Goal: Navigation & Orientation: Find specific page/section

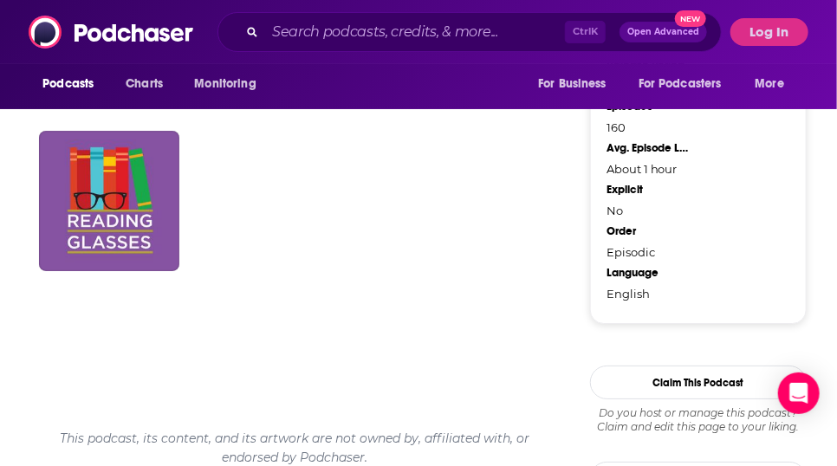
scroll to position [1635, 0]
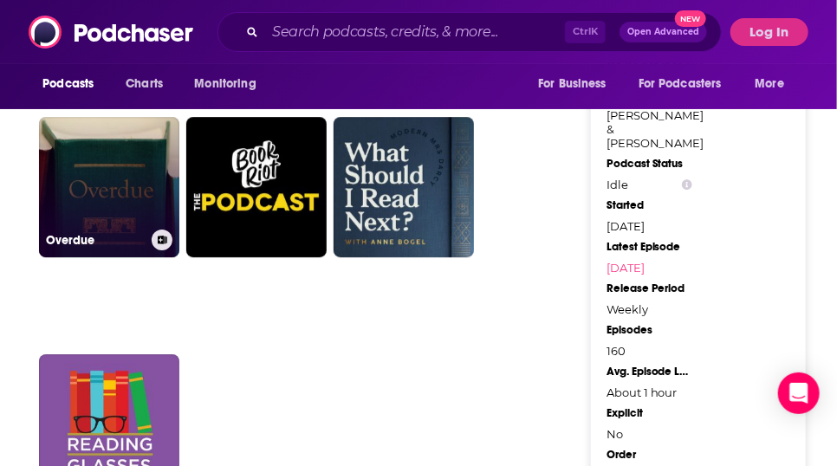
click at [111, 257] on link "Overdue" at bounding box center [109, 187] width 140 height 140
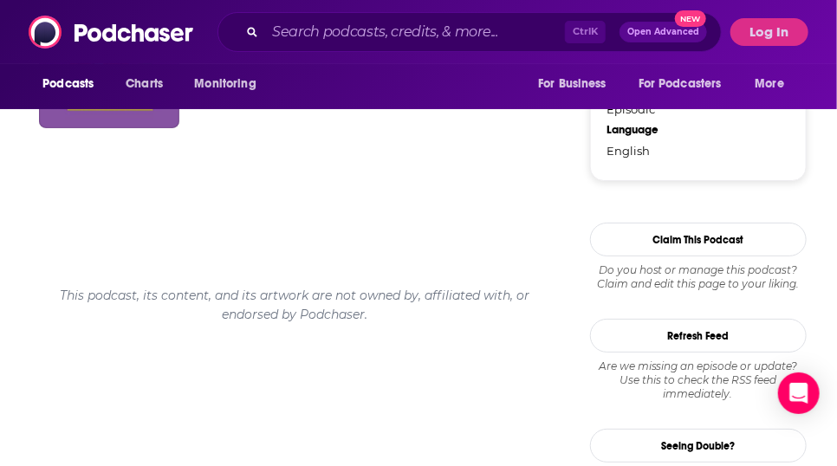
scroll to position [2037, 0]
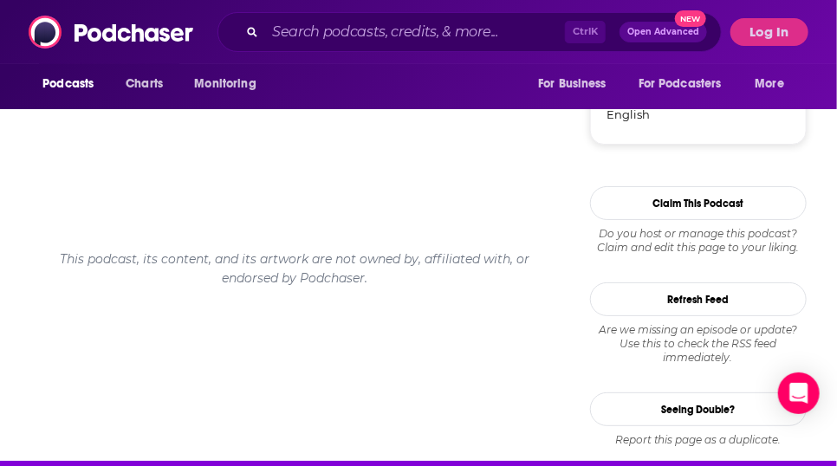
click at [141, 92] on link "Reading Glasses" at bounding box center [109, 21] width 140 height 140
type input "[URL][DOMAIN_NAME]"
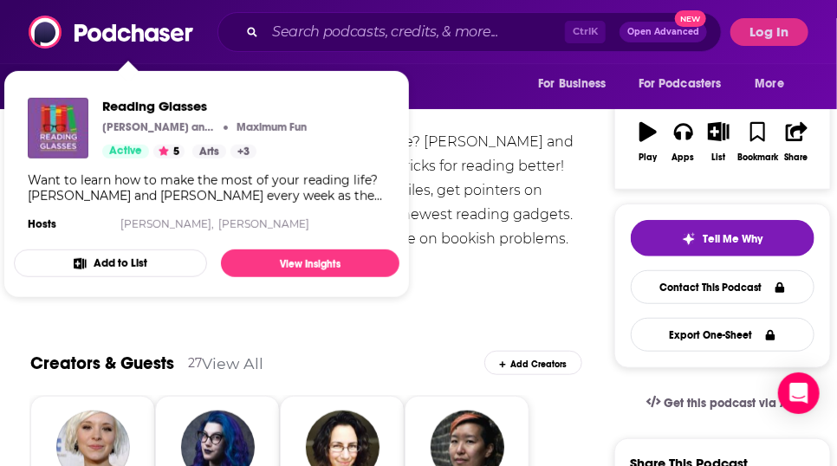
scroll to position [251, 0]
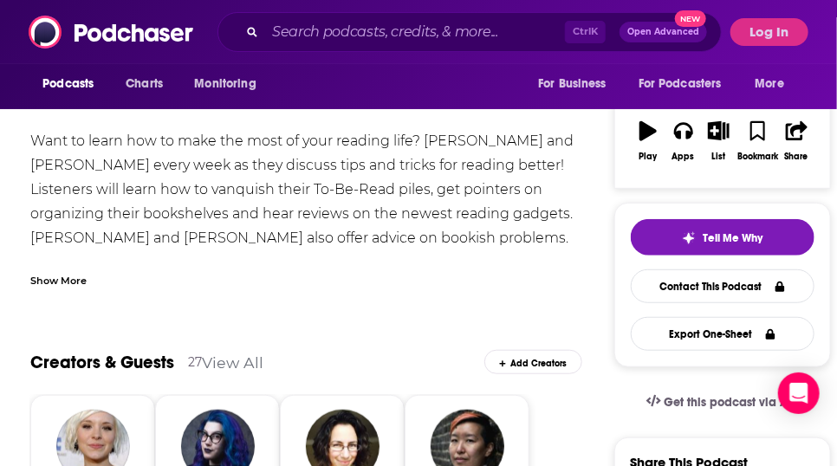
click at [582, 207] on div "Want to learn how to make the most of your reading life? [PERSON_NAME] and [PER…" at bounding box center [306, 250] width 552 height 243
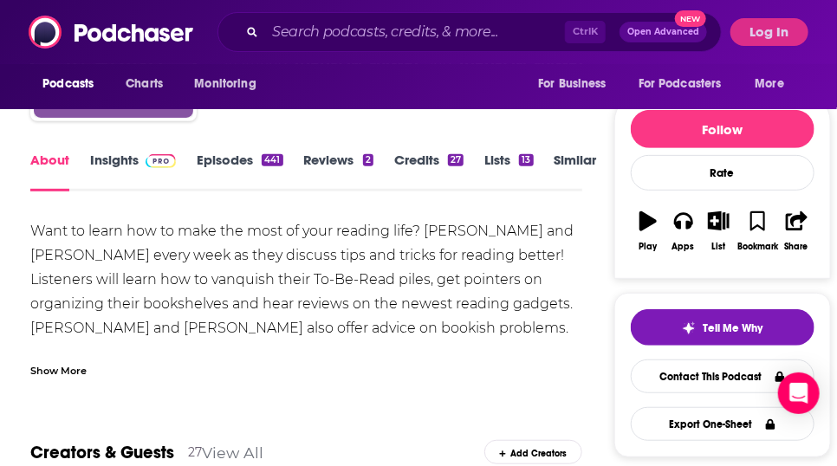
scroll to position [156, 0]
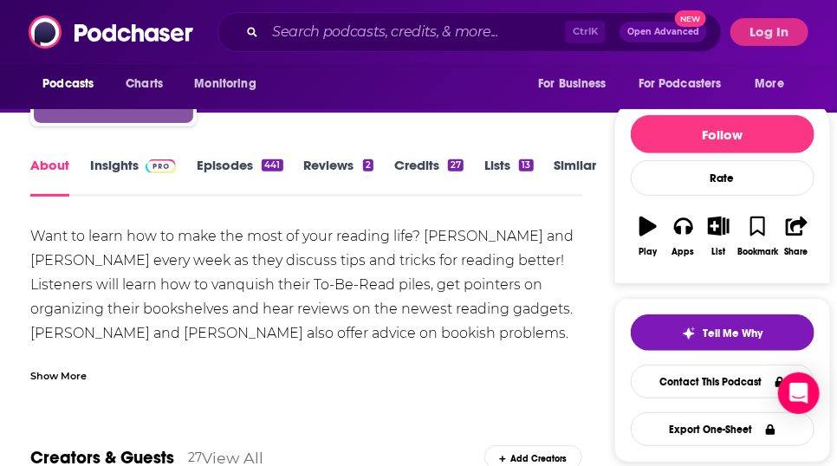
click at [87, 383] on div "Show More" at bounding box center [58, 374] width 56 height 16
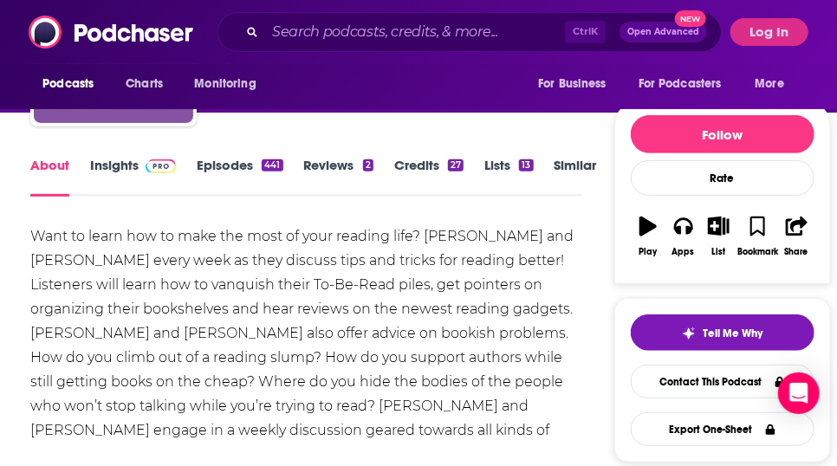
click at [244, 190] on link "Episodes 441" at bounding box center [240, 177] width 86 height 40
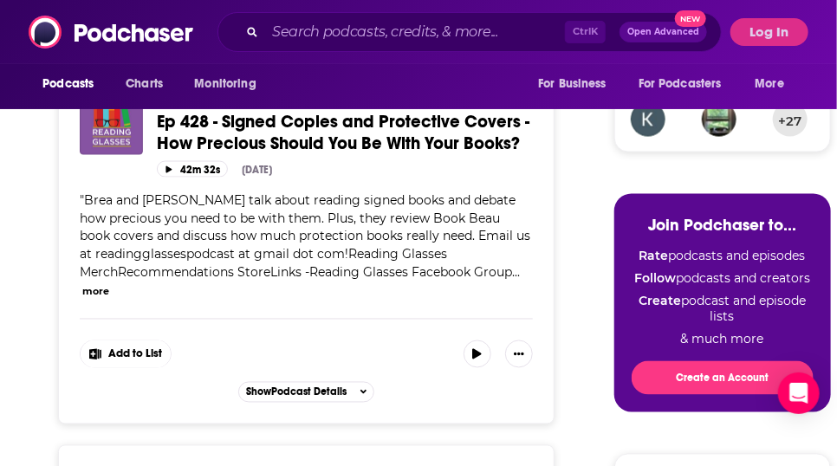
scroll to position [1222, 0]
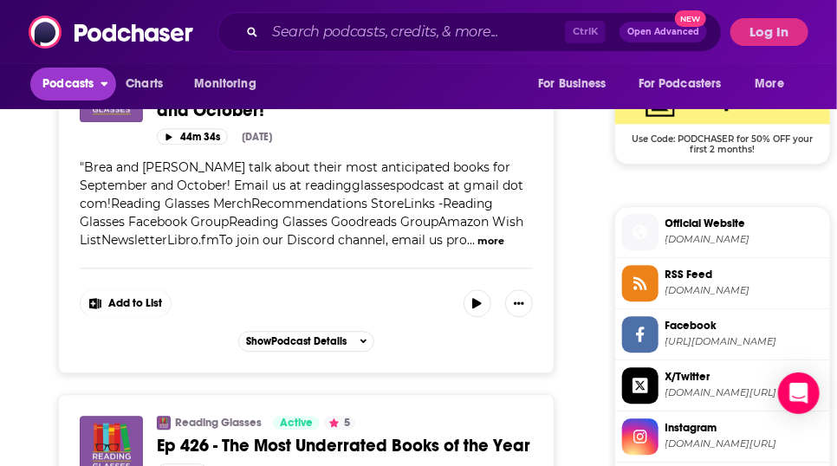
click at [66, 81] on span "Podcasts" at bounding box center [67, 84] width 51 height 24
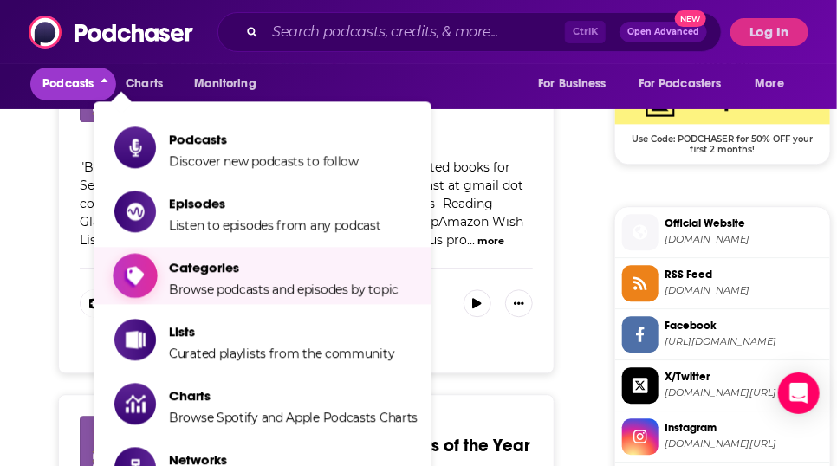
click at [418, 273] on link "Categories Browse podcasts and episodes by topic" at bounding box center [265, 275] width 303 height 43
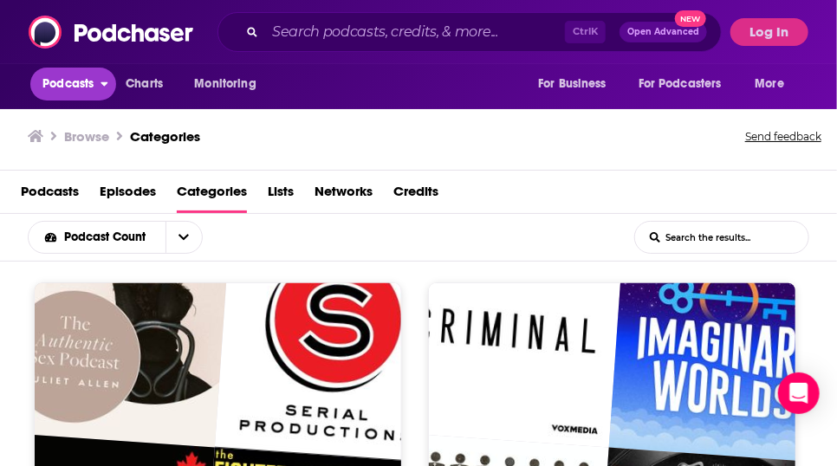
click at [94, 76] on span "Podcasts" at bounding box center [67, 84] width 51 height 24
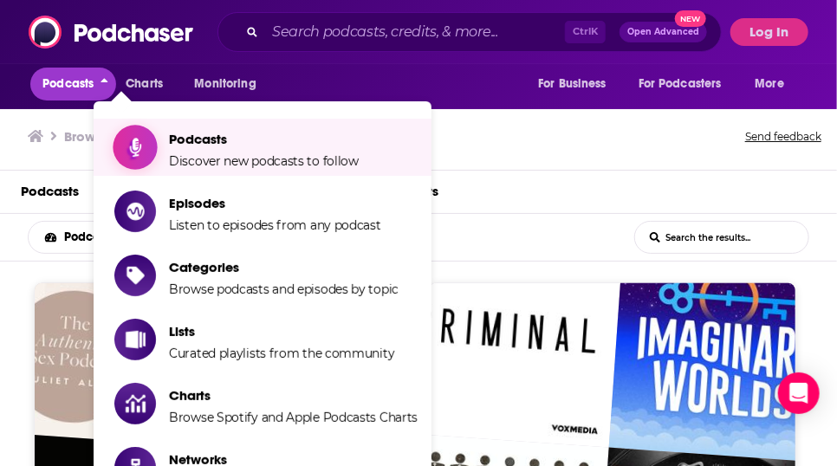
click at [204, 164] on span "Discover new podcasts to follow" at bounding box center [264, 161] width 190 height 16
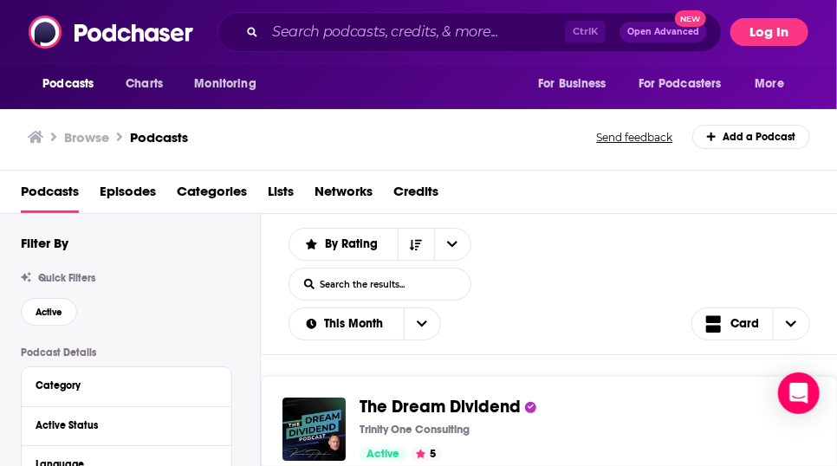
click at [738, 36] on button "Log In" at bounding box center [769, 32] width 78 height 28
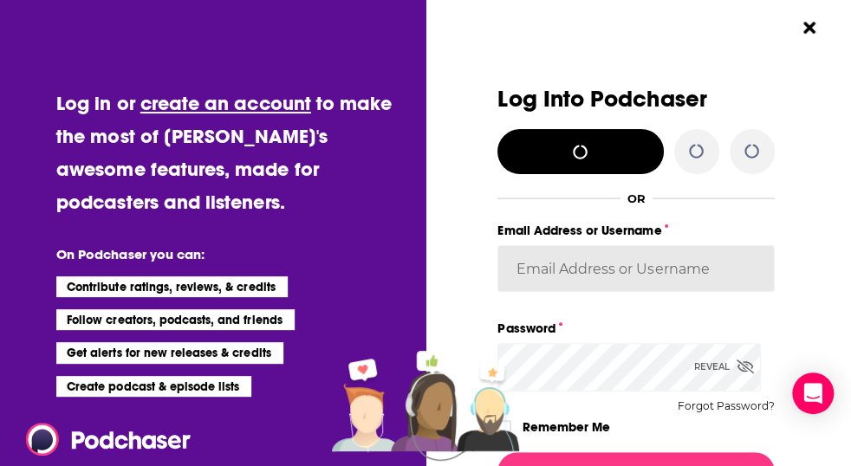
type input "[EMAIL_ADDRESS][DOMAIN_NAME]"
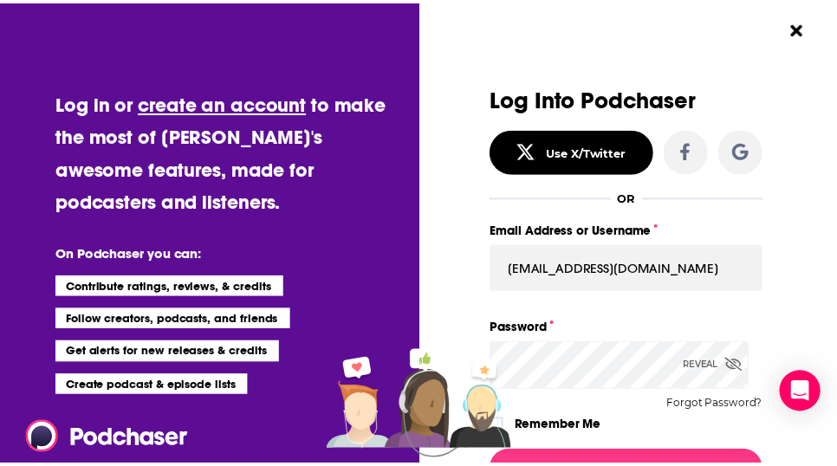
scroll to position [254, 0]
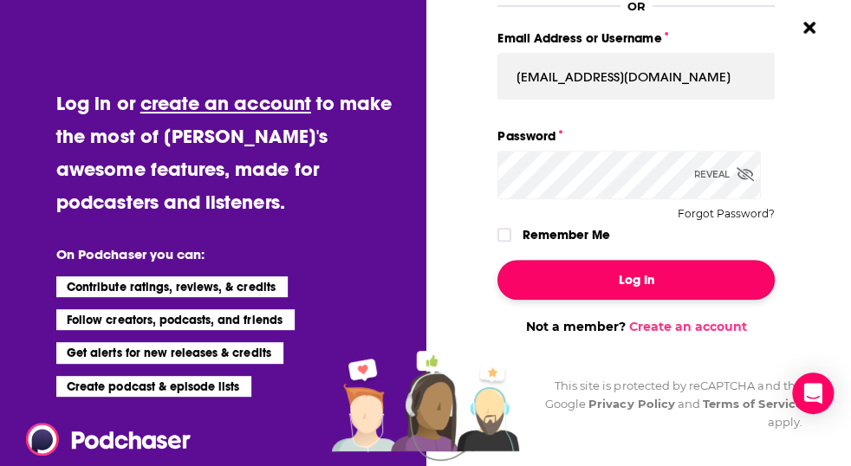
click at [690, 260] on button "Log In" at bounding box center [635, 280] width 276 height 40
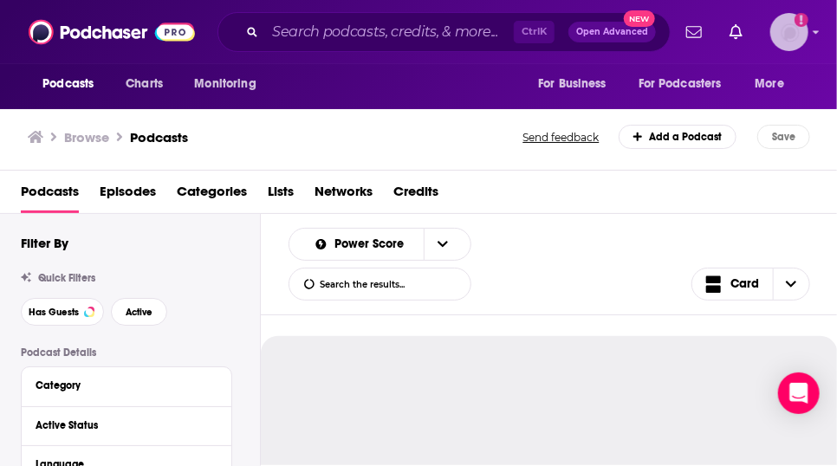
click at [819, 33] on icon "Show profile menu" at bounding box center [816, 32] width 7 height 10
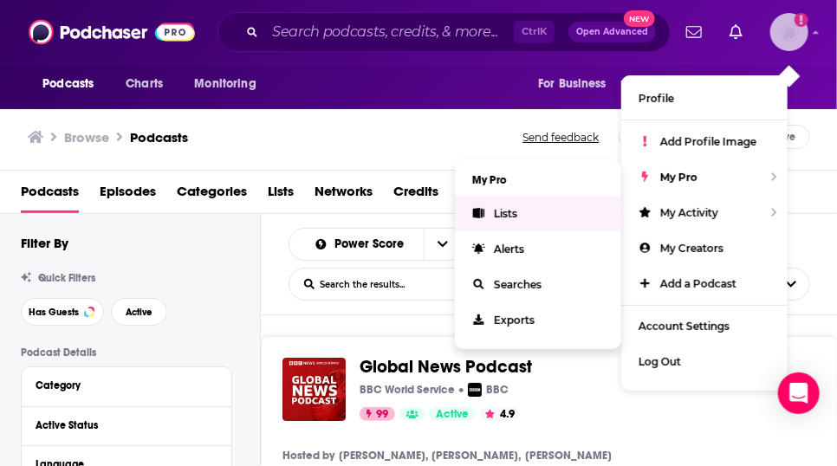
click at [502, 223] on link "Lists" at bounding box center [538, 214] width 166 height 36
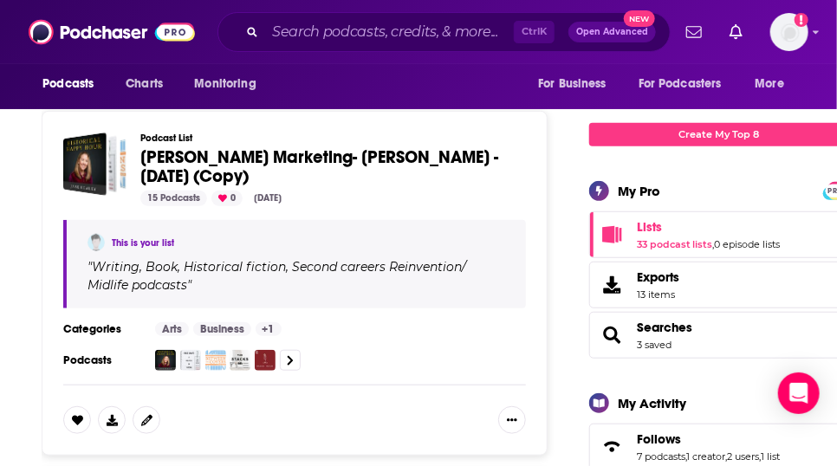
scroll to position [256, 0]
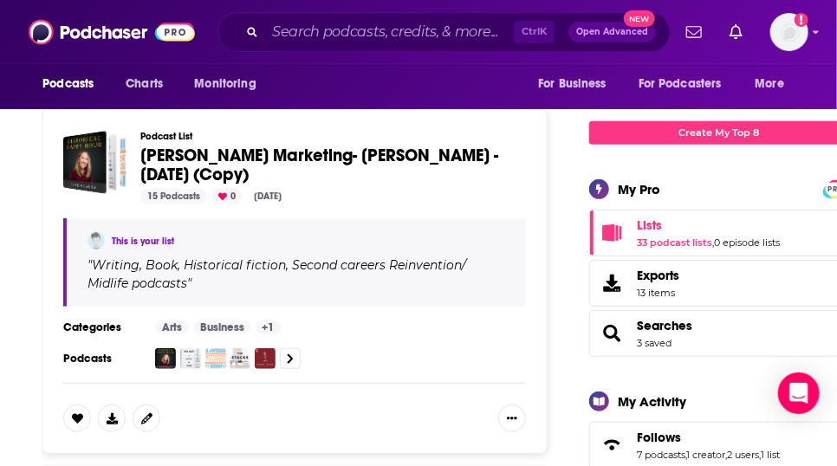
click at [170, 247] on link "This is your list" at bounding box center [143, 241] width 62 height 11
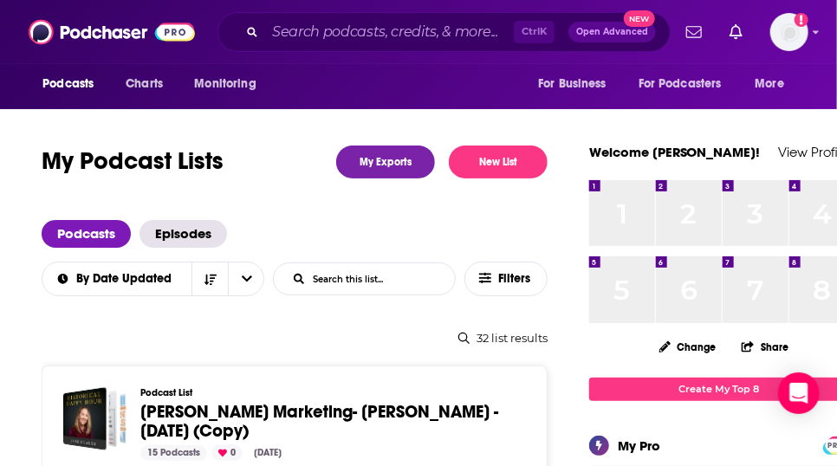
click at [335, 442] on span "[PERSON_NAME] Marketing- [PERSON_NAME] - [DATE] (Copy)" at bounding box center [319, 421] width 358 height 41
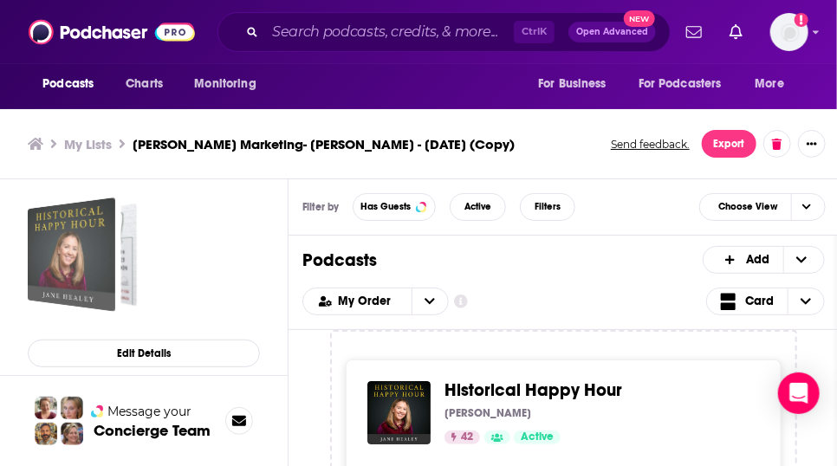
click at [128, 272] on div "Caitlin Hamilton Marketing- Ginny Kubitz Moyer - August 15, 2025 (Copy)" at bounding box center [99, 254] width 76 height 103
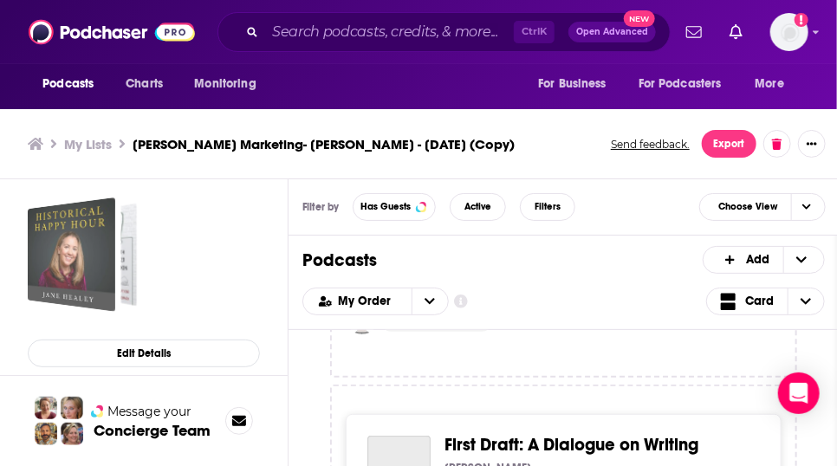
click at [437, 378] on div "Historical Happy Hour [PERSON_NAME] 42 Active Categories Arts + 3 " [PERSON_NAM…" at bounding box center [563, 147] width 467 height 461
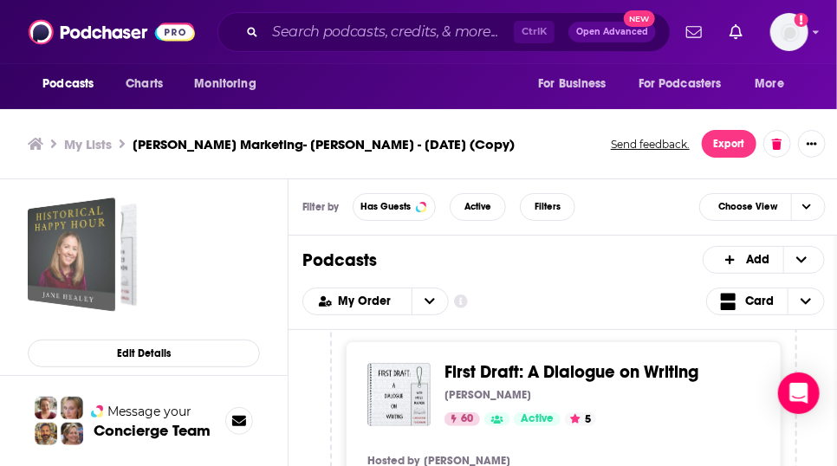
scroll to position [495, 0]
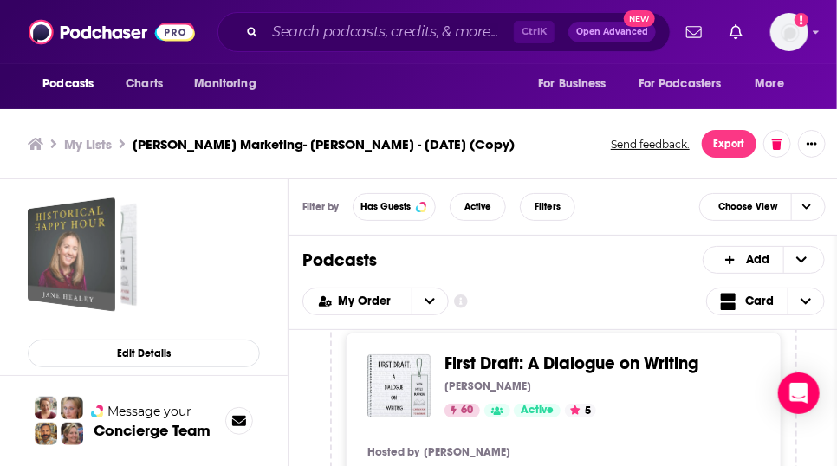
click at [516, 374] on span "First Draft: A Dialogue on Writing" at bounding box center [571, 364] width 254 height 22
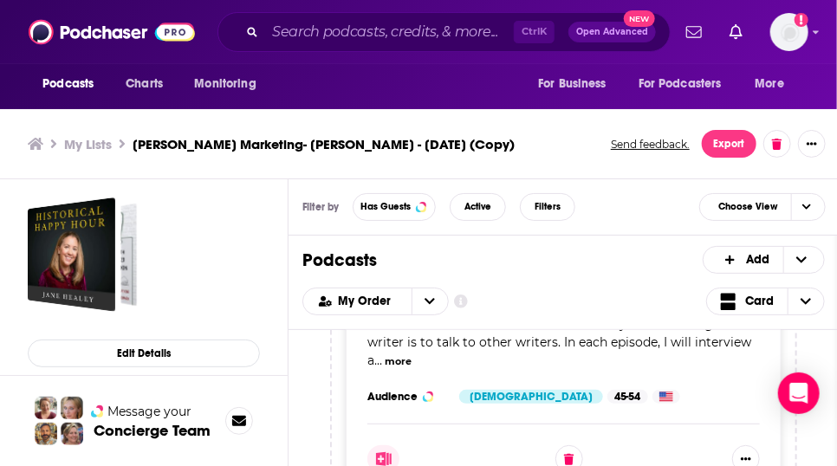
scroll to position [214, 0]
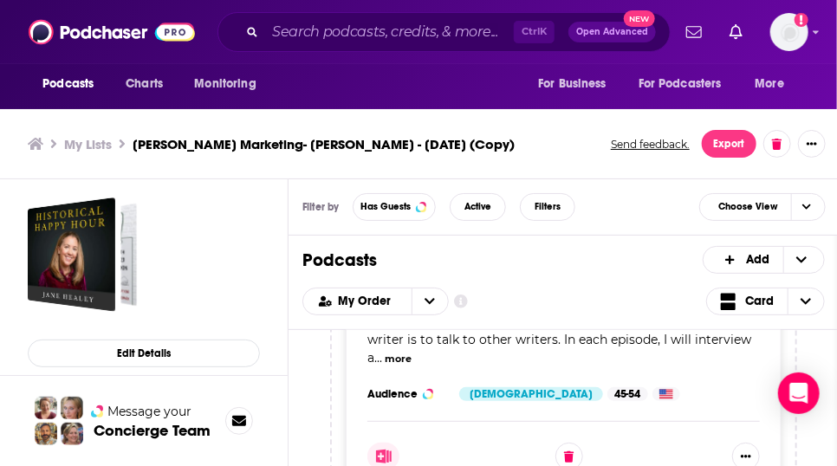
click at [707, 407] on div "Categories Arts + 3 Audience [DEMOGRAPHIC_DATA] 45-54 Similar" at bounding box center [563, 394] width 392 height 26
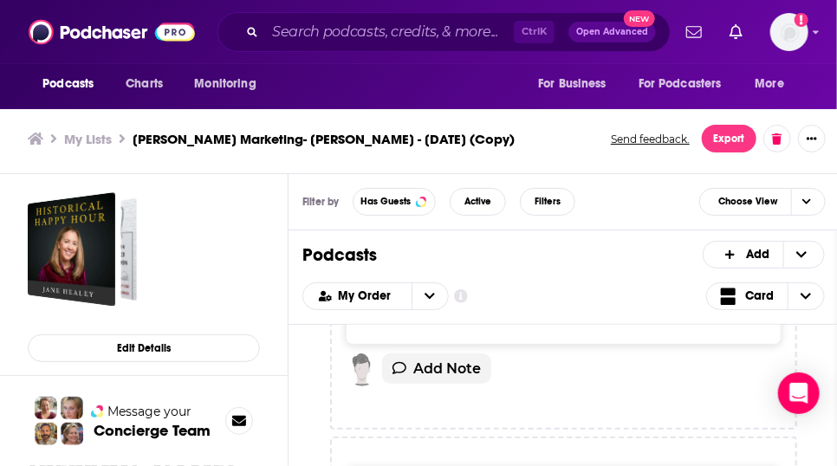
scroll to position [0, 0]
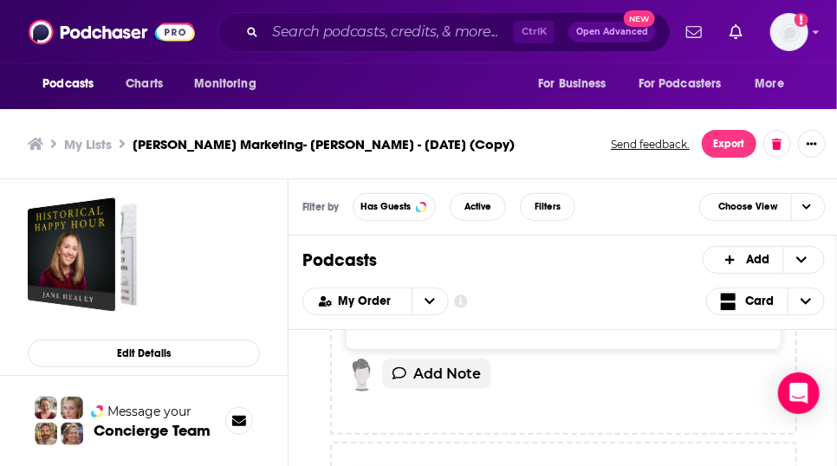
click at [523, 328] on div at bounding box center [563, 303] width 392 height 49
click at [515, 247] on link "[PERSON_NAME]," at bounding box center [509, 240] width 100 height 14
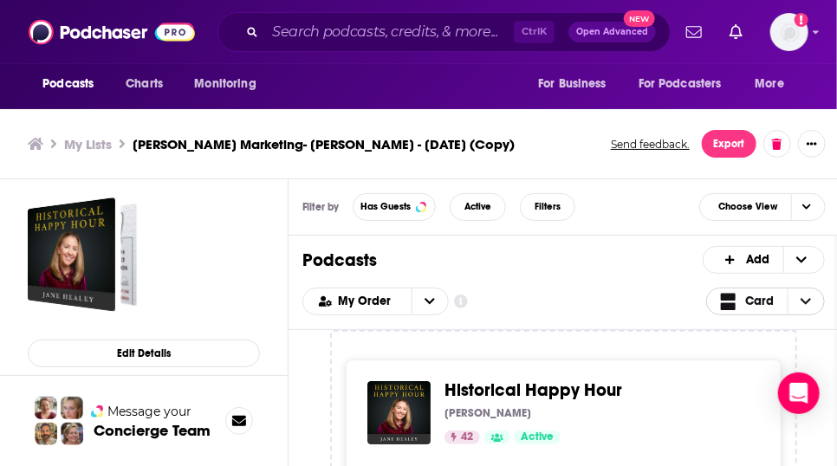
click at [774, 308] on span "Card" at bounding box center [759, 301] width 29 height 12
click at [435, 304] on icon "open menu" at bounding box center [429, 301] width 10 height 6
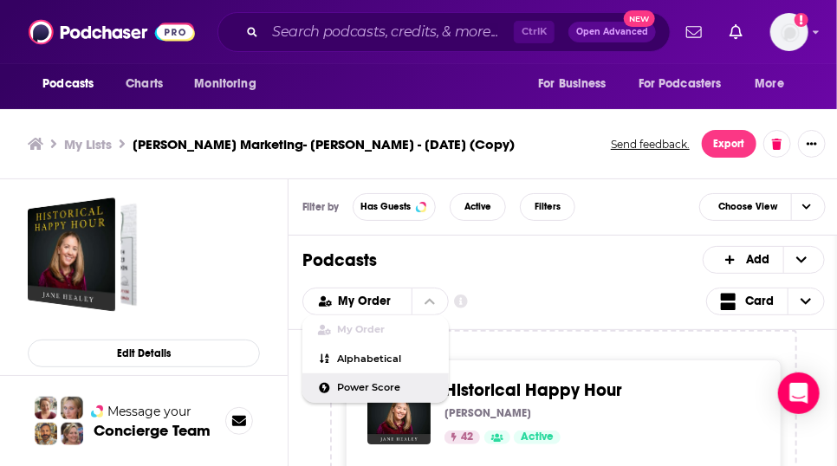
click at [417, 392] on span "Power Score" at bounding box center [386, 388] width 97 height 10
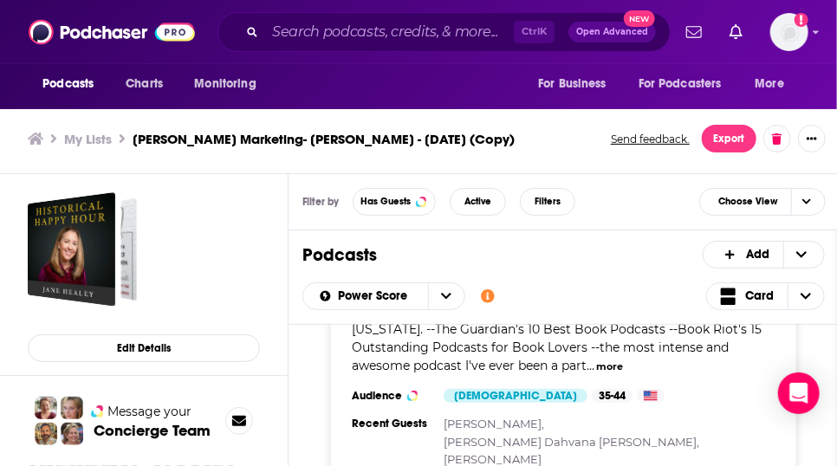
scroll to position [669, 0]
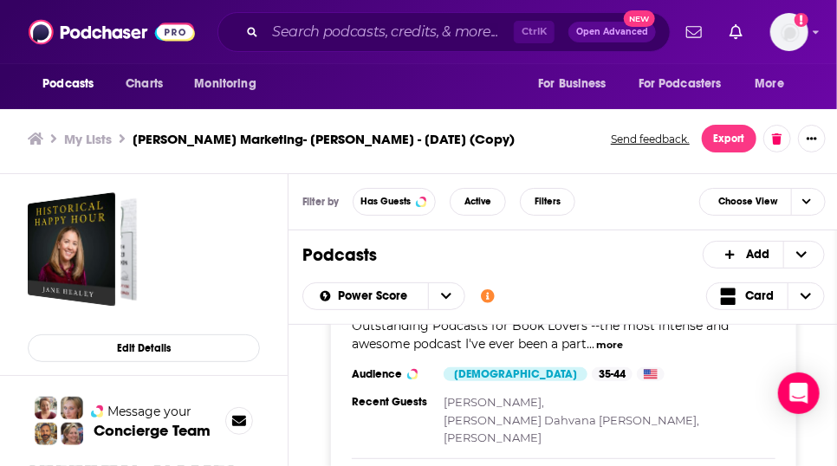
click at [441, 352] on span "Author interviews with [DATE] best writers — established & up-and-coming — in f…" at bounding box center [557, 298] width 411 height 107
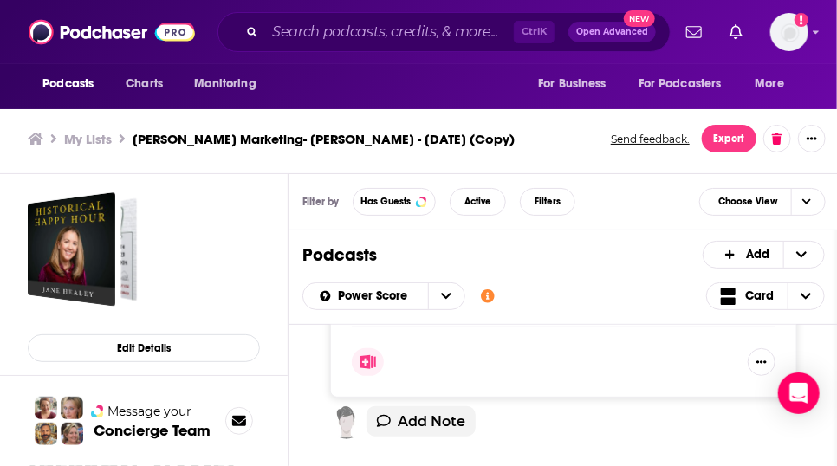
scroll to position [1675, 0]
